Goal: Complete application form

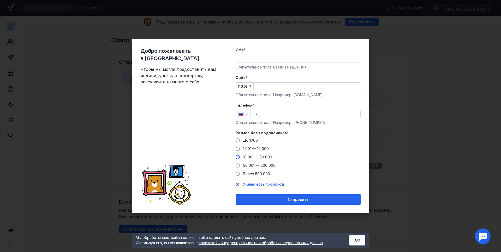
click at [239, 157] on span at bounding box center [238, 157] width 4 height 4
click at [0, 0] on input "10 001 — 50 000" at bounding box center [0, 0] width 0 height 0
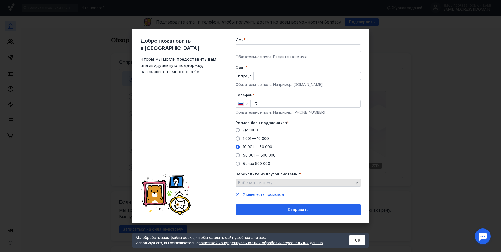
click at [328, 180] on div "Выберите систему" at bounding box center [298, 183] width 125 height 8
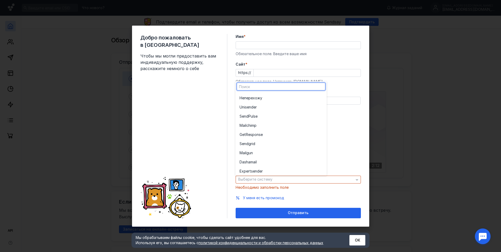
click at [357, 143] on div "До [DATE] 1 001 — 10 000 10 001 — 50 000 50 001 — 500 000 Более 500 000" at bounding box center [298, 143] width 125 height 39
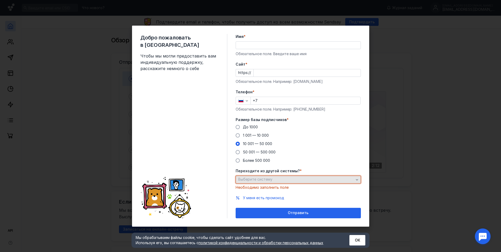
click at [324, 180] on div "Выберите систему" at bounding box center [296, 179] width 118 height 4
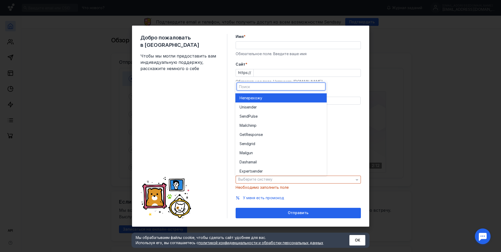
click at [275, 95] on div "Не перехожу" at bounding box center [281, 97] width 83 height 9
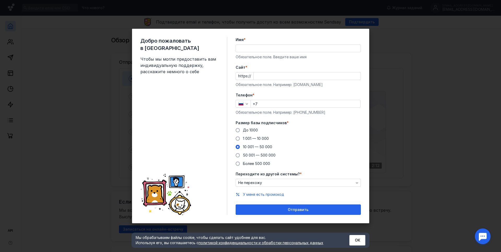
click at [248, 46] on input "Имя *" at bounding box center [298, 48] width 125 height 7
type input "роман"
click at [267, 76] on input "Cайт *" at bounding box center [307, 75] width 107 height 7
click at [398, 59] on div "Добро пожаловать в Sendsay Чтобы мы могли предоставить вам индивидуальную подде…" at bounding box center [250, 126] width 501 height 252
click at [285, 210] on div "Отправить" at bounding box center [298, 209] width 120 height 4
